Goal: Task Accomplishment & Management: Manage account settings

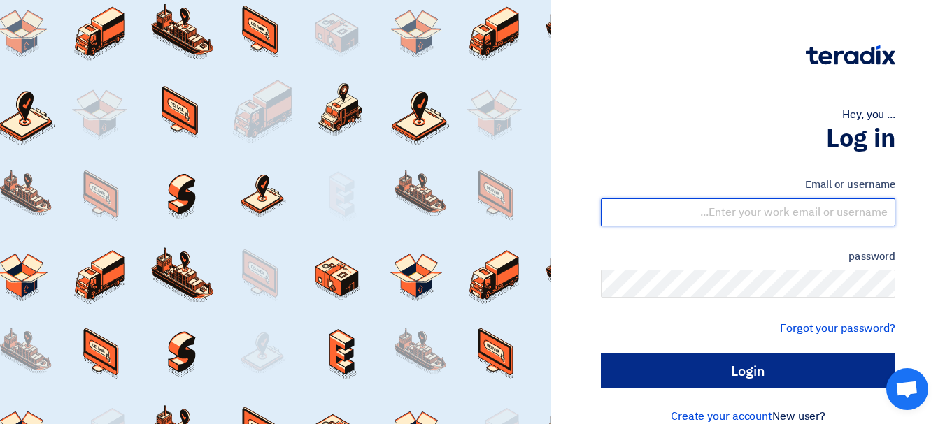
type input "[EMAIL_ADDRESS][DOMAIN_NAME]"
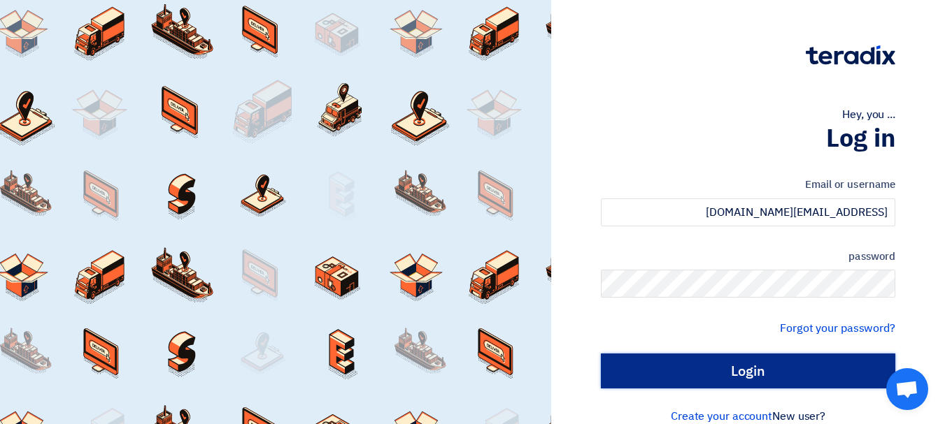
click at [770, 370] on input "Login" at bounding box center [748, 371] width 294 height 35
type input "Sign in"
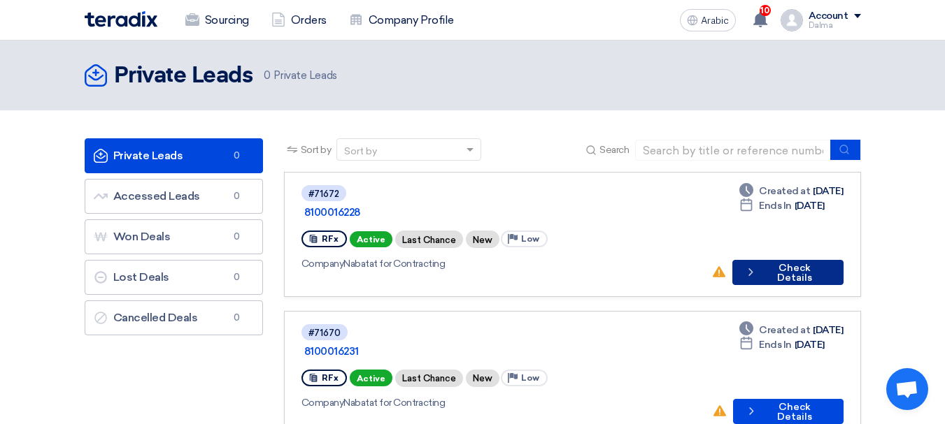
click at [800, 262] on font "Check Details" at bounding box center [794, 273] width 35 height 22
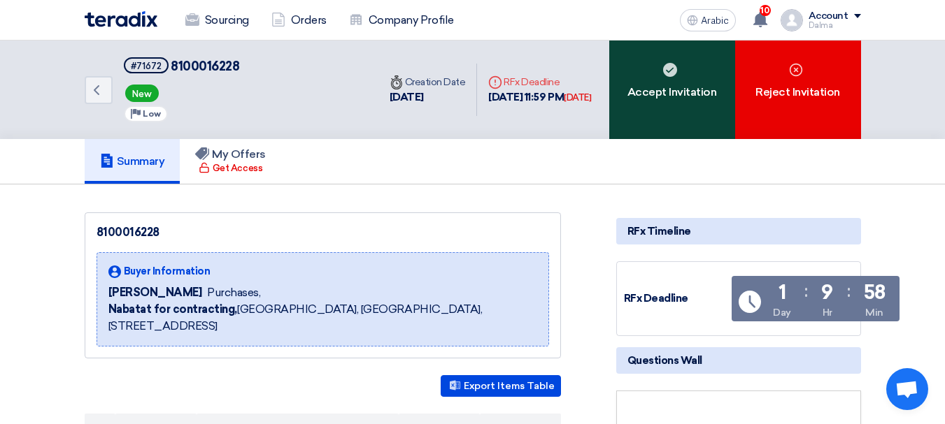
click at [684, 95] on font "Accept Invitation" at bounding box center [672, 91] width 90 height 13
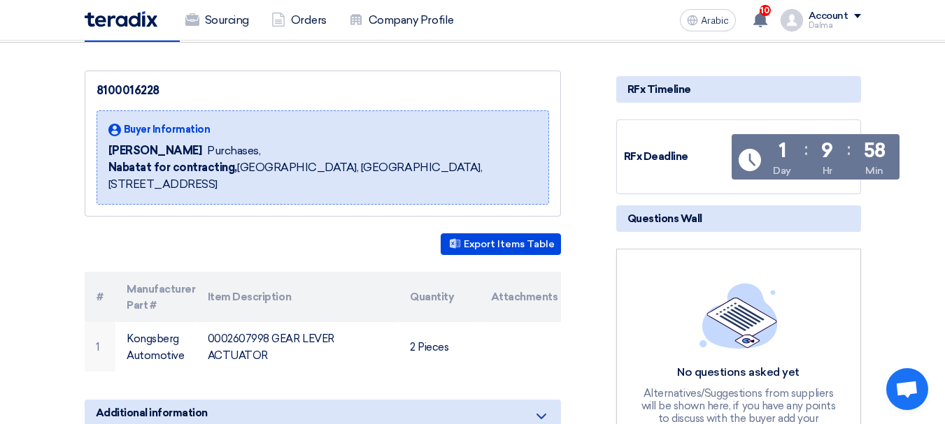
scroll to position [210, 0]
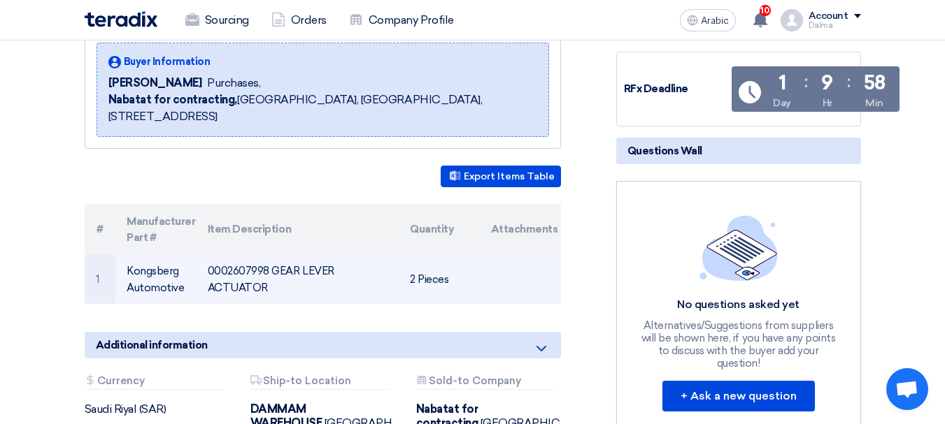
click at [248, 265] on font "0002607998 GEAR LEVER ACTUATOR" at bounding box center [271, 279] width 127 height 29
click at [266, 273] on font "0002607998 GEAR LEVER ACTUATOR" at bounding box center [271, 279] width 127 height 29
drag, startPoint x: 269, startPoint y: 273, endPoint x: 209, endPoint y: 250, distance: 63.5
click at [209, 255] on td "0002607998 GEAR LEVER ACTUATOR" at bounding box center [297, 280] width 202 height 50
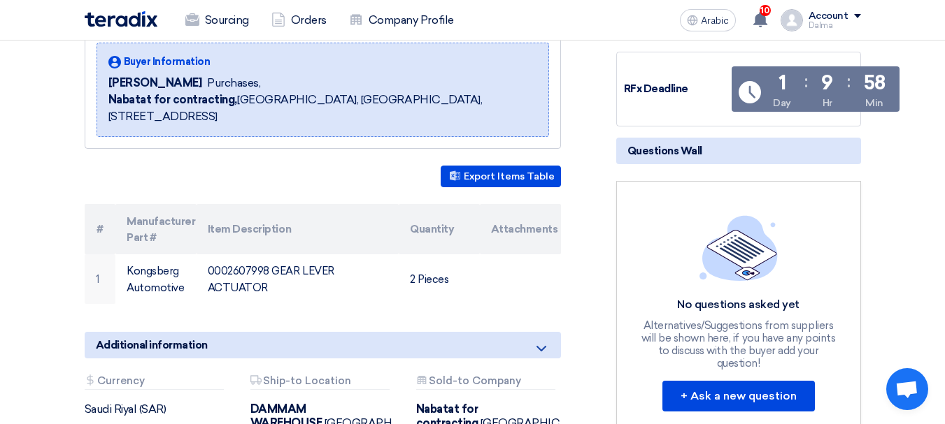
copy font "0002607998 GEAR LEVER ACTUATOR"
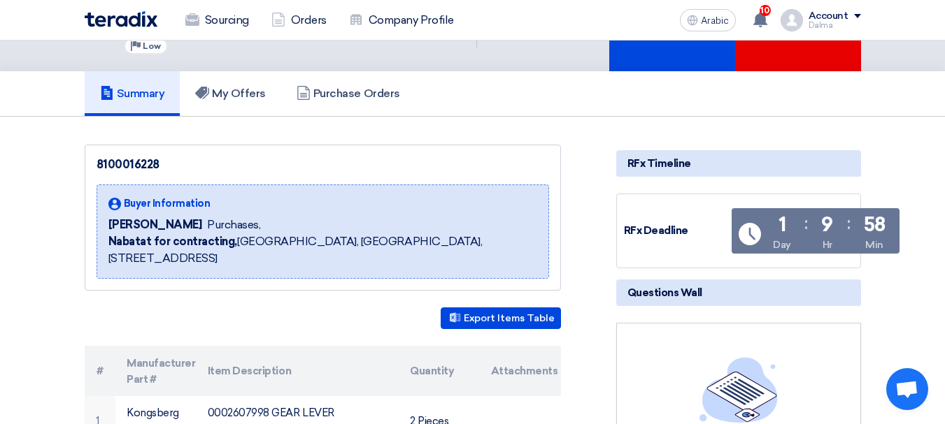
scroll to position [0, 0]
